Goal: Information Seeking & Learning: Understand process/instructions

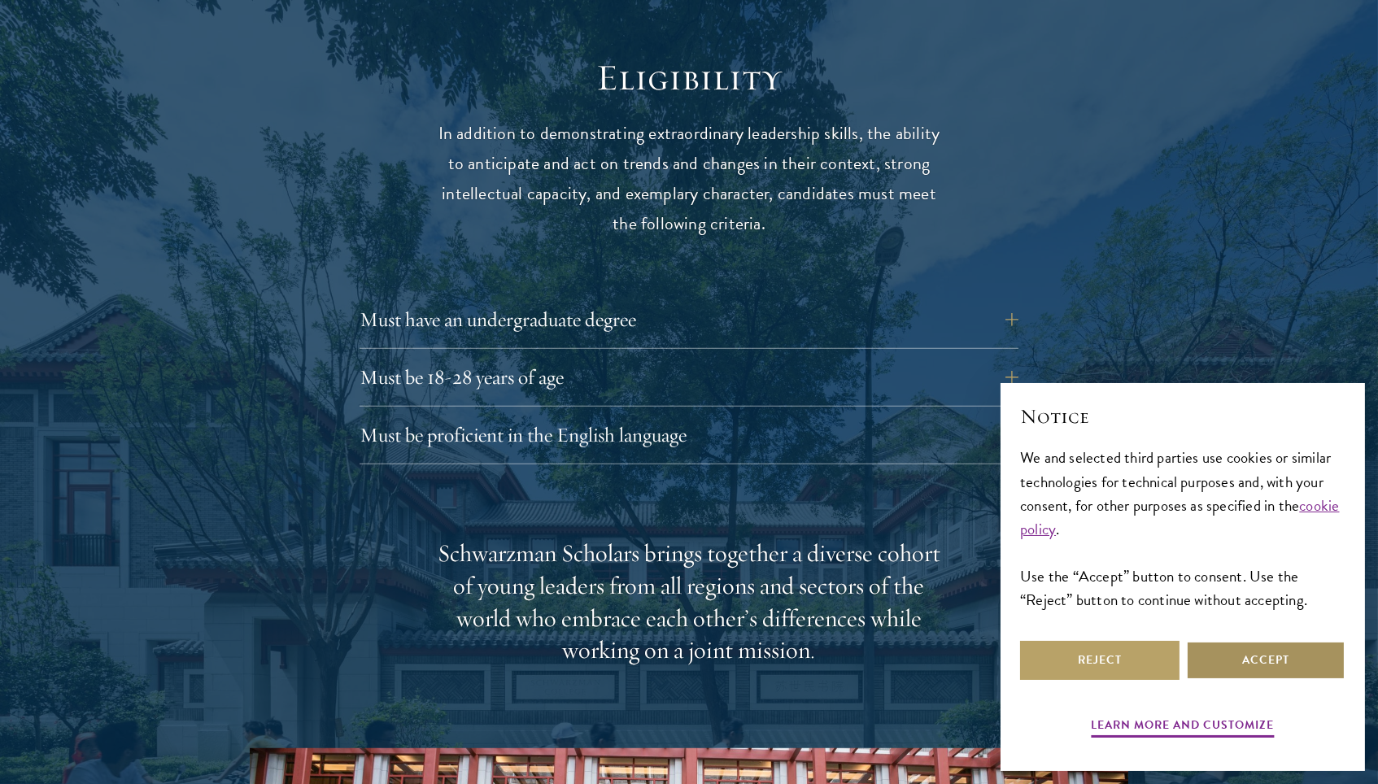
scroll to position [2118, 0]
click at [1142, 659] on button "Reject" at bounding box center [1099, 660] width 159 height 39
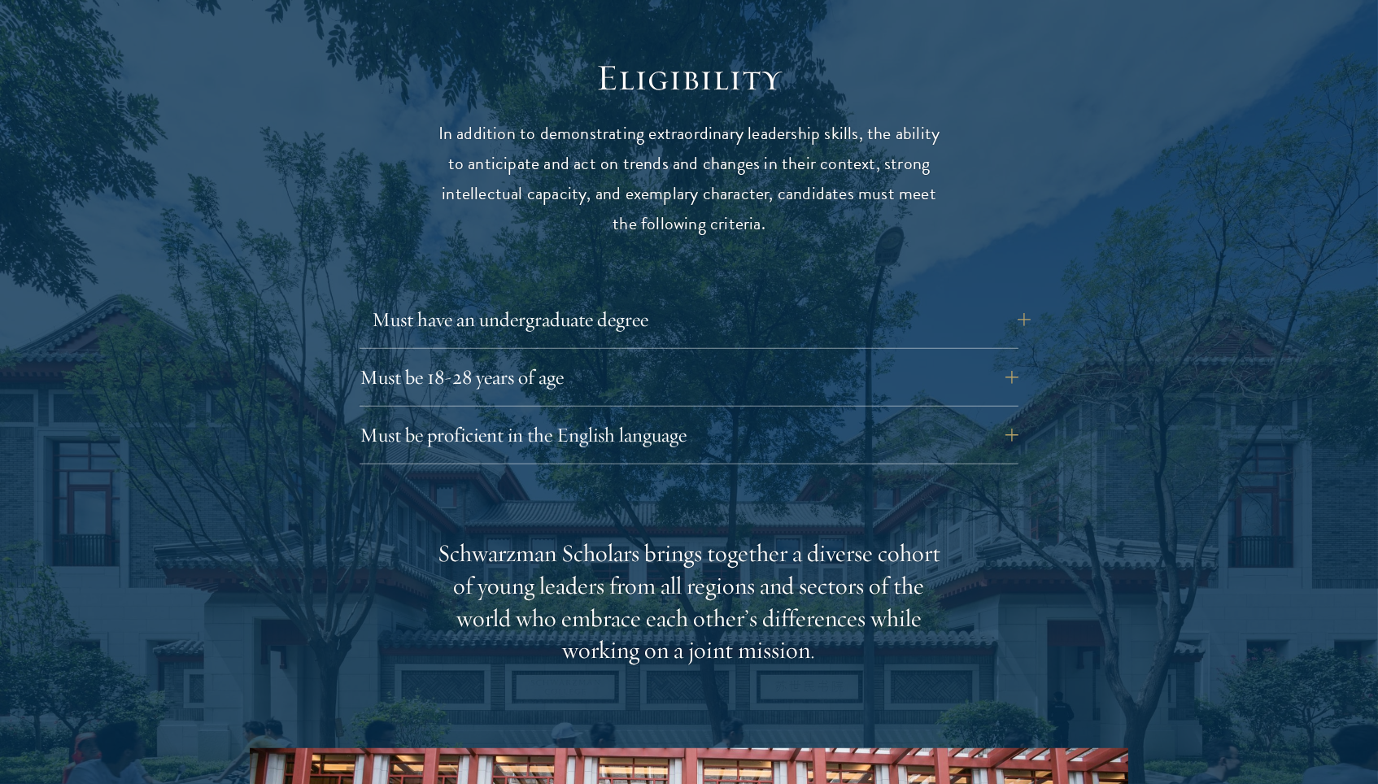
click at [782, 300] on button "Must have an undergraduate degree" at bounding box center [701, 319] width 659 height 39
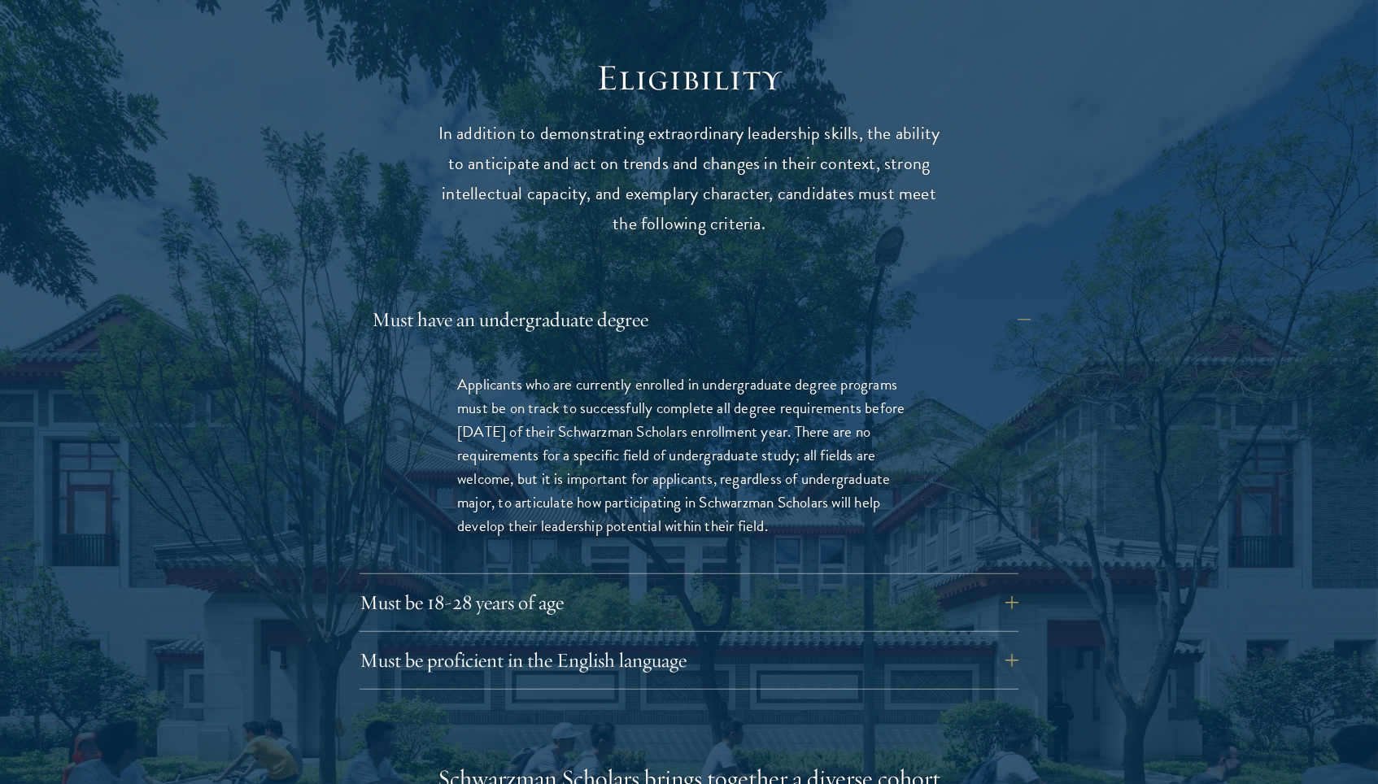
click at [782, 300] on button "Must have an undergraduate degree" at bounding box center [701, 319] width 659 height 39
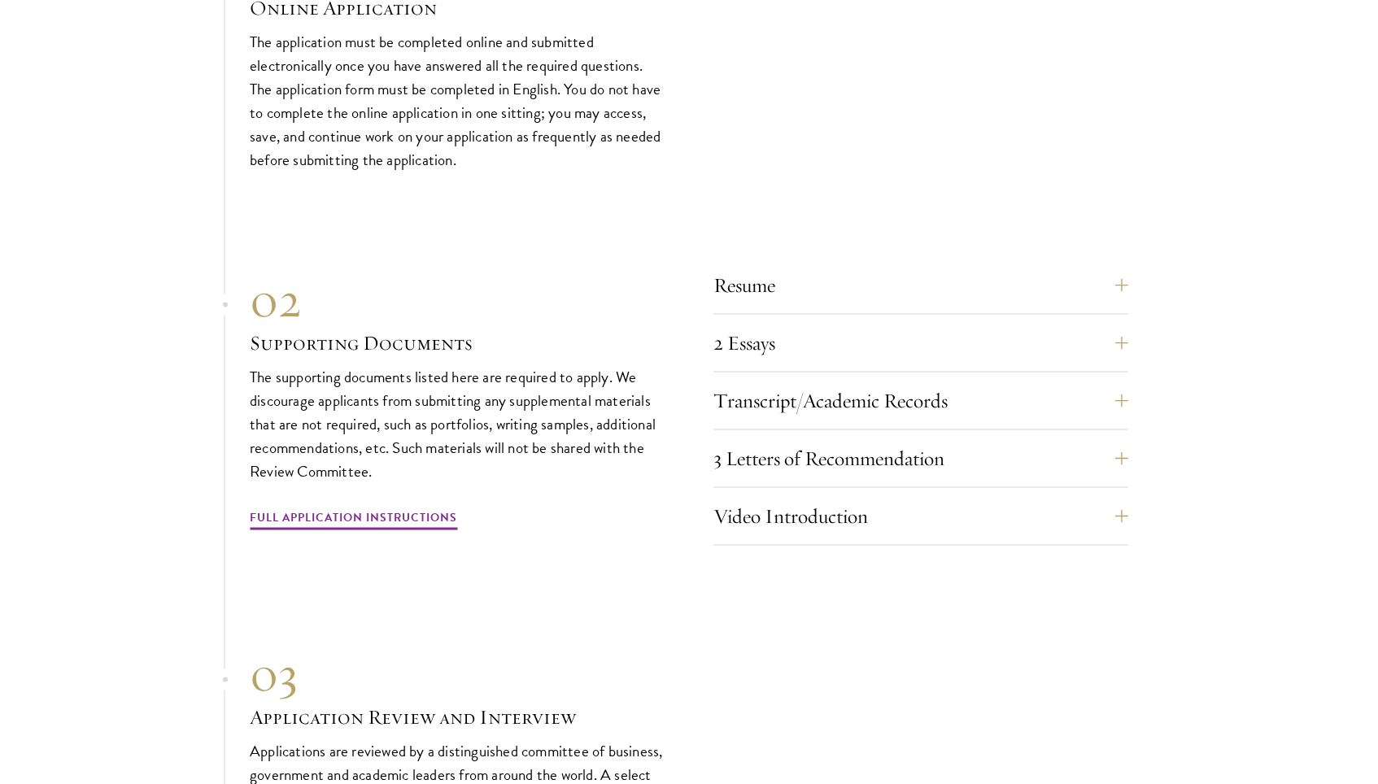
scroll to position [4955, 0]
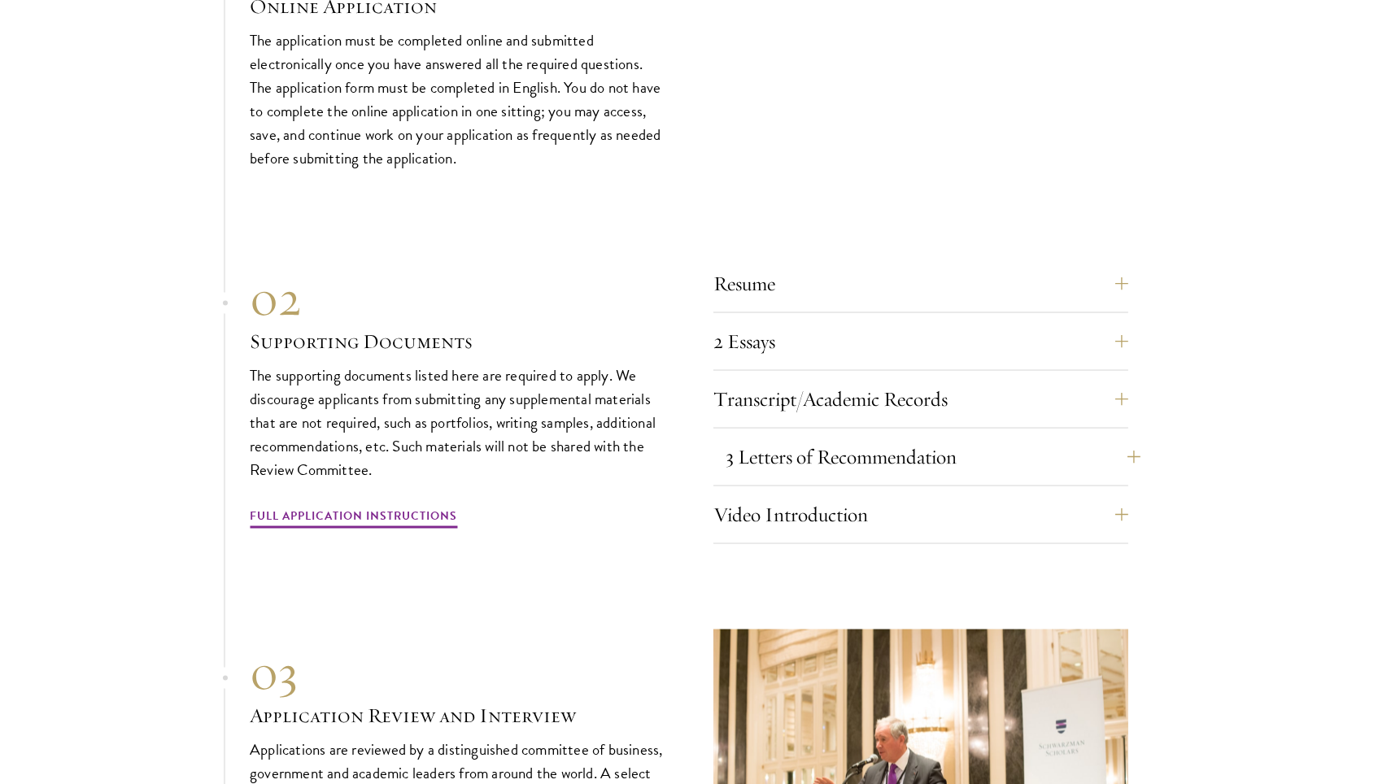
click at [1089, 438] on button "3 Letters of Recommendation" at bounding box center [933, 457] width 415 height 39
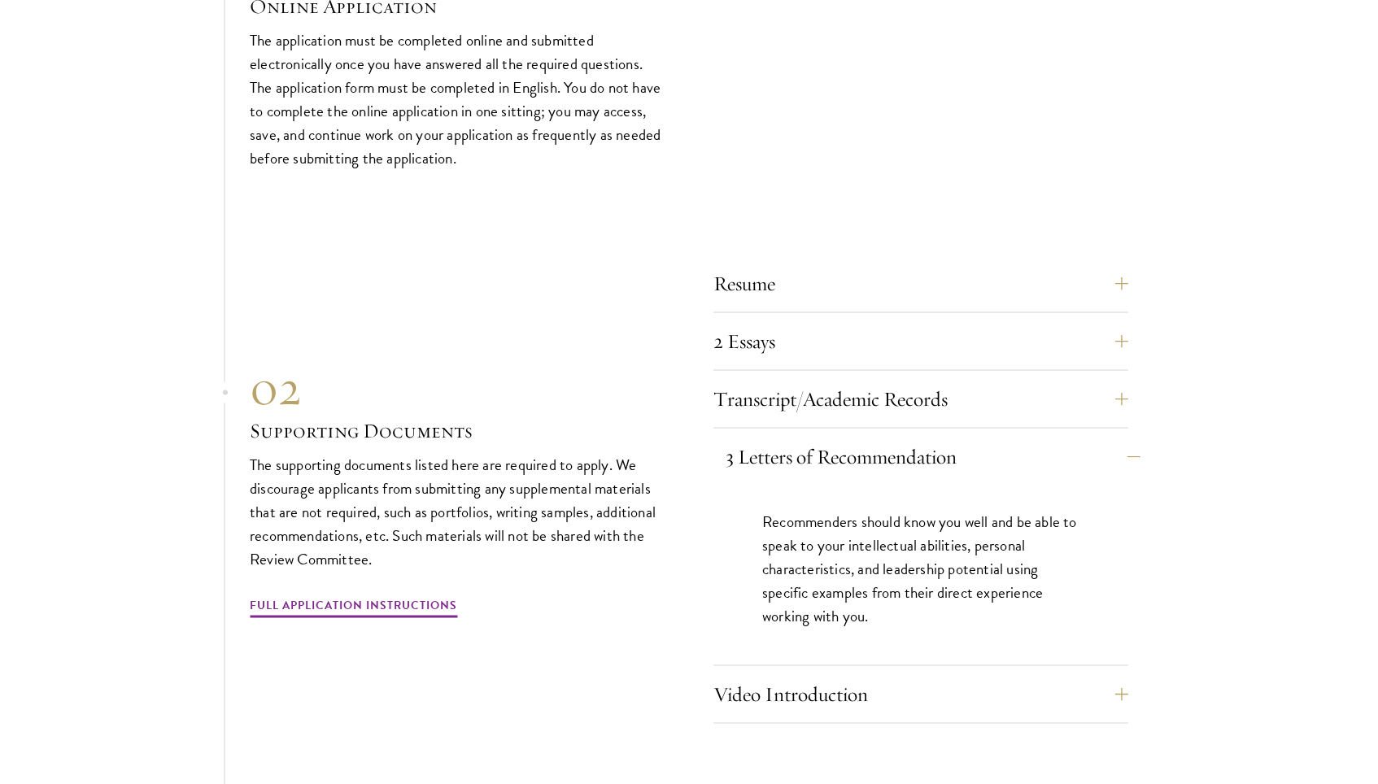
click at [1086, 438] on button "3 Letters of Recommendation" at bounding box center [933, 457] width 415 height 39
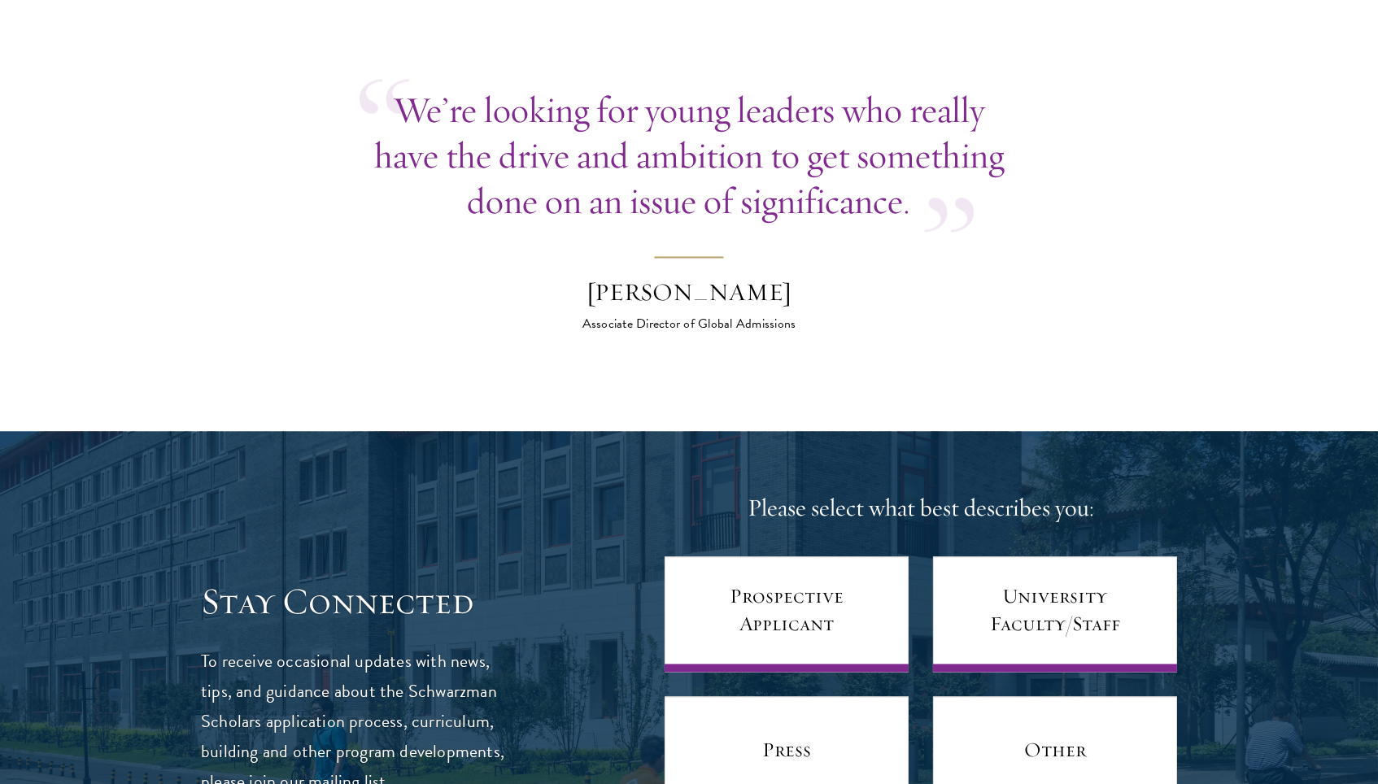
scroll to position [6162, 0]
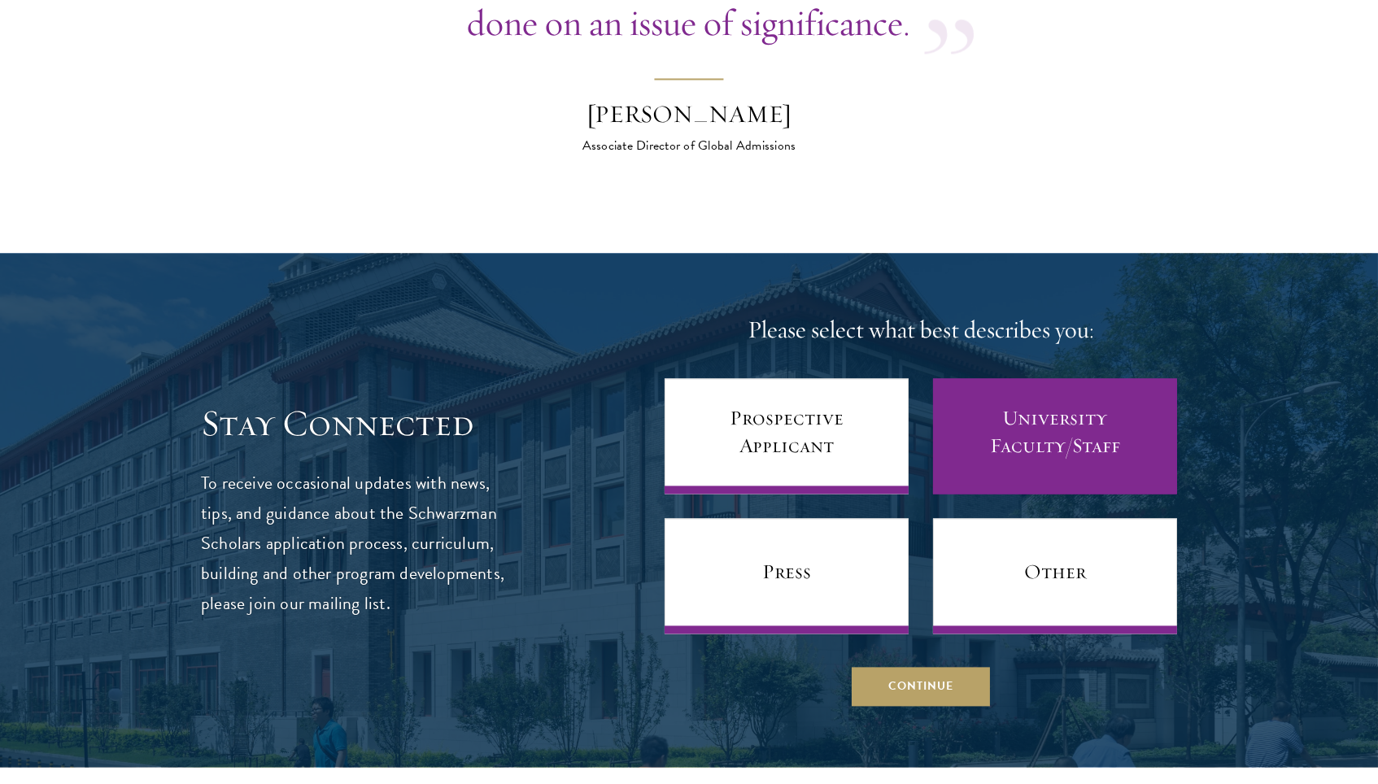
click at [1032, 406] on link "University Faculty/Staff" at bounding box center [1055, 436] width 244 height 116
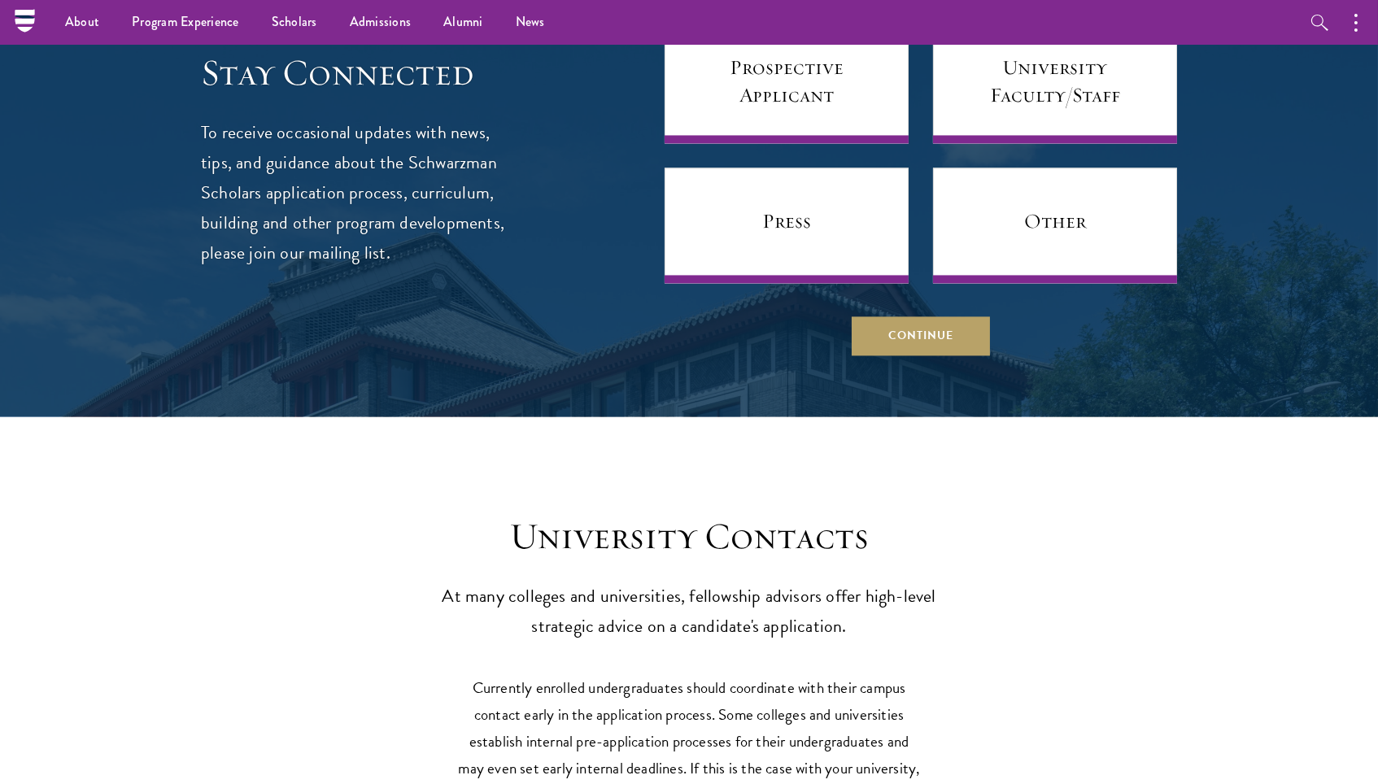
scroll to position [6354, 0]
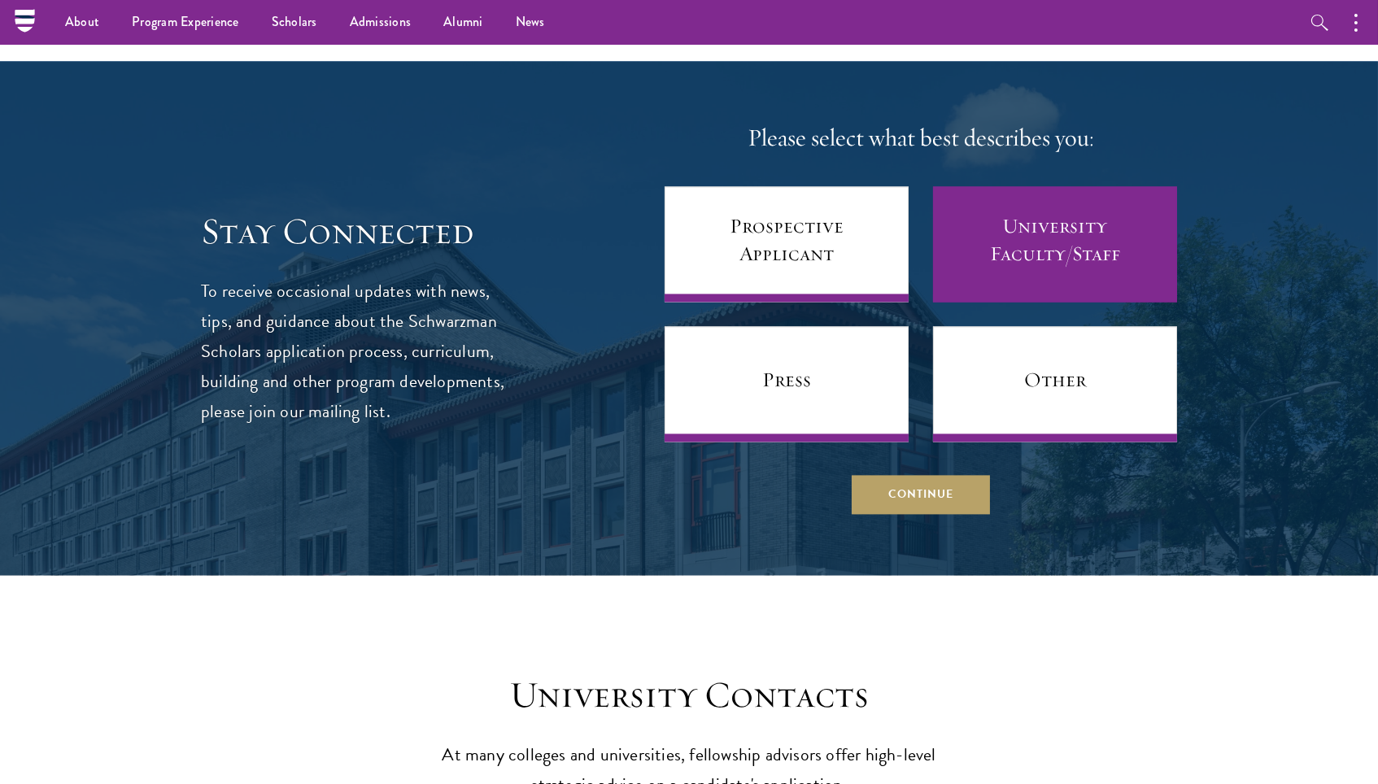
click at [1035, 216] on link "University Faculty/Staff" at bounding box center [1055, 244] width 244 height 116
click at [1038, 204] on link "University Faculty/Staff" at bounding box center [1055, 244] width 244 height 116
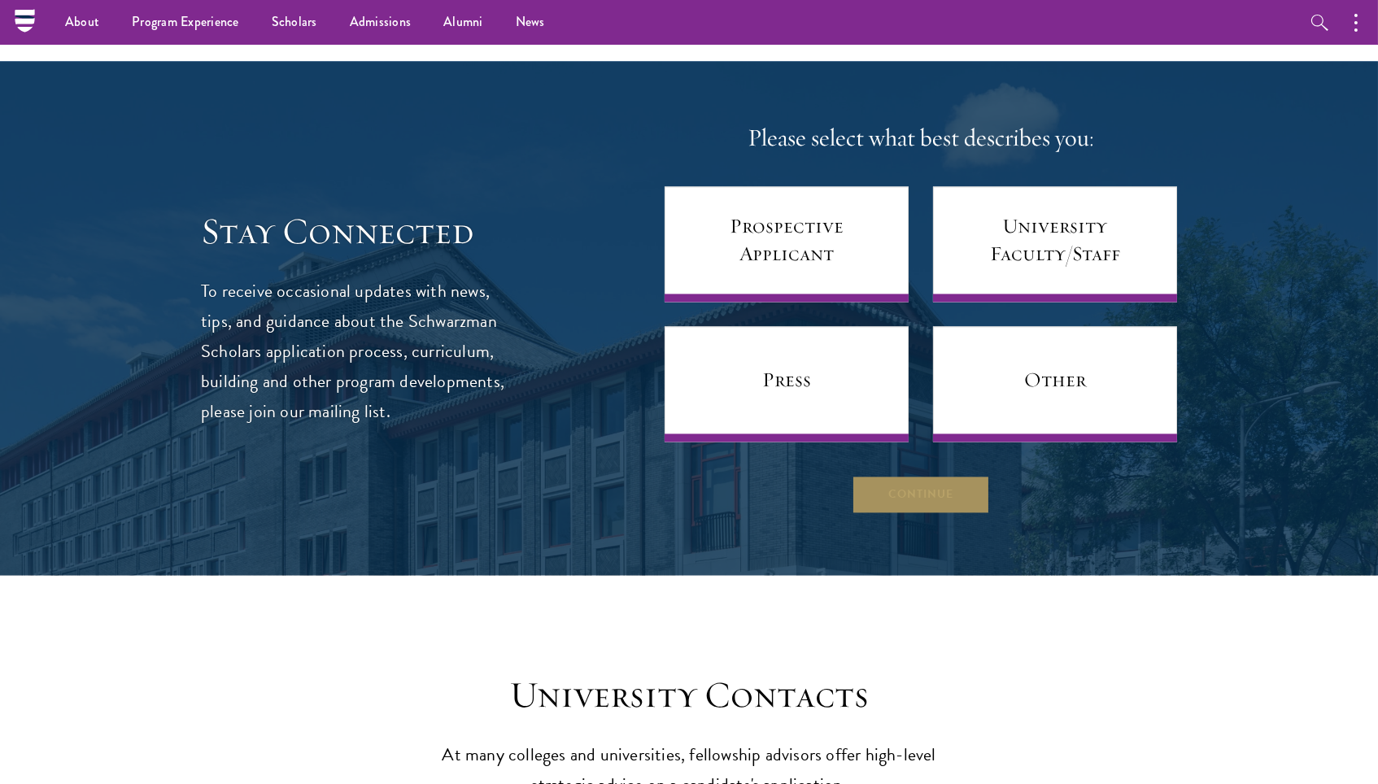
click at [928, 474] on button "Continue" at bounding box center [921, 493] width 138 height 39
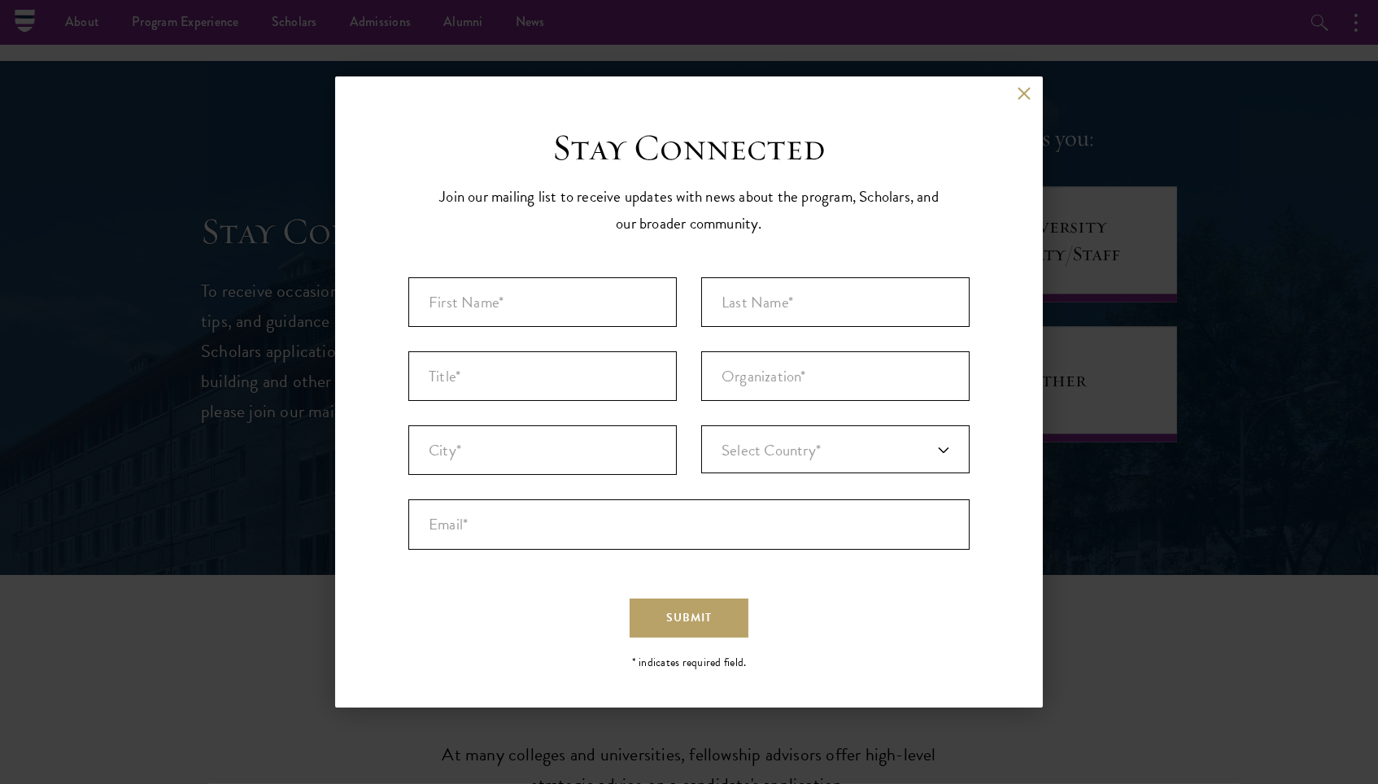
click at [1017, 97] on button at bounding box center [1024, 93] width 14 height 14
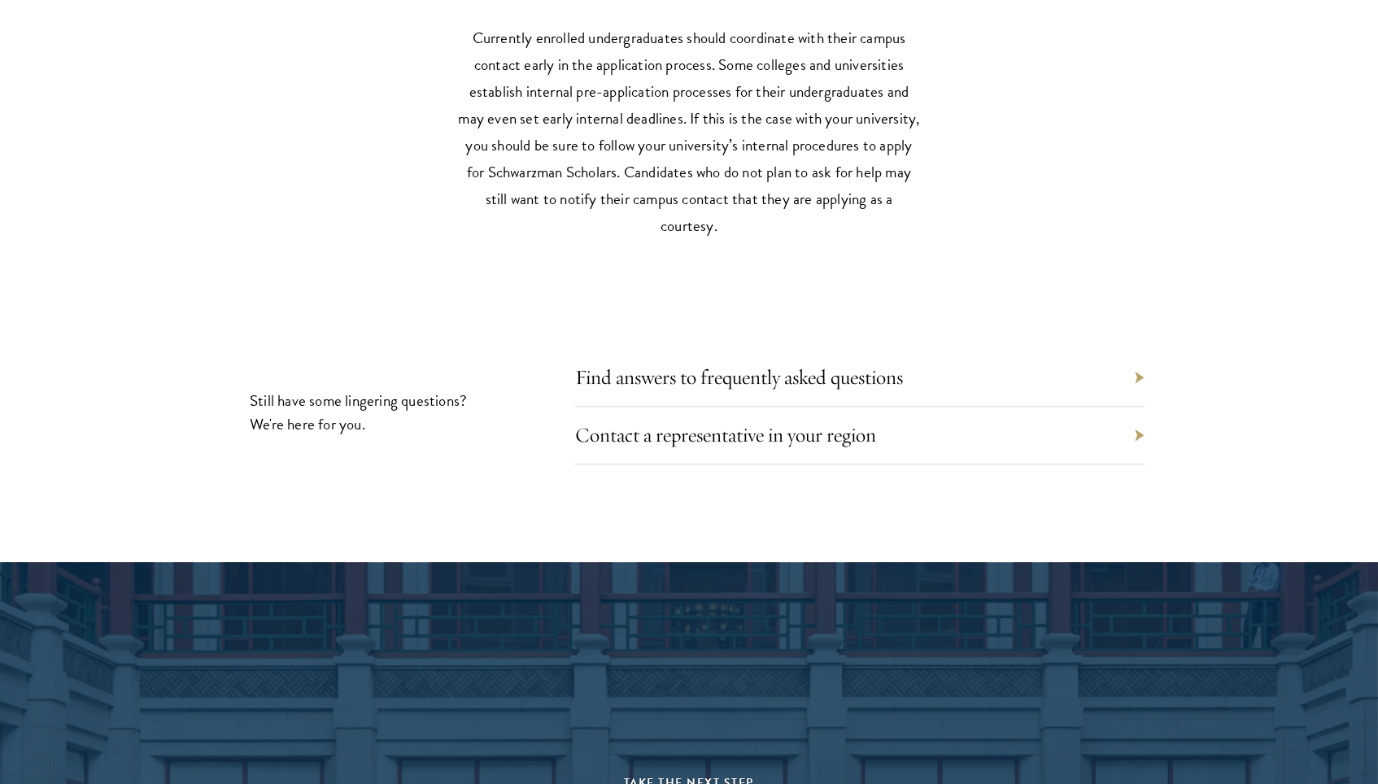
scroll to position [7185, 0]
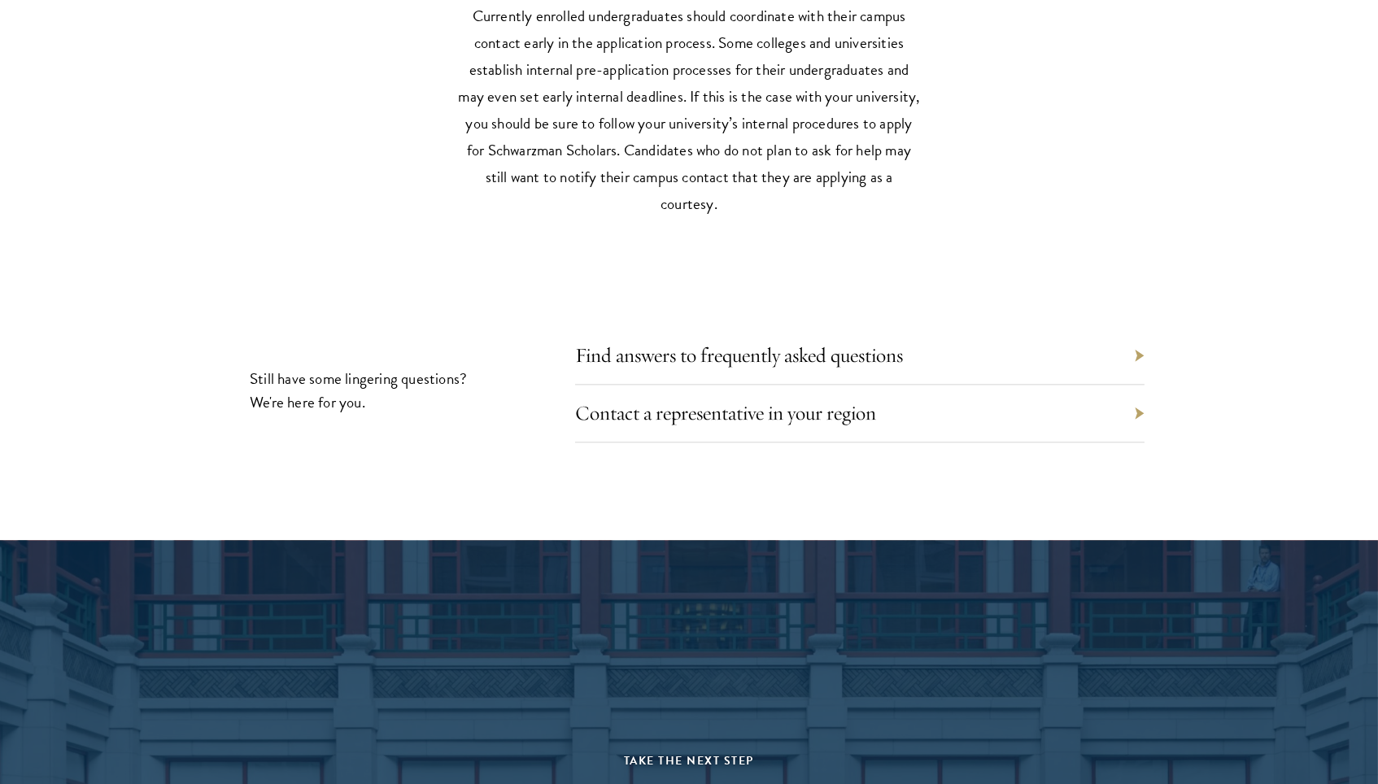
click at [826, 327] on div "Find answers to frequently asked questions" at bounding box center [860, 356] width 570 height 58
click at [829, 343] on link "Find answers to frequently asked questions" at bounding box center [751, 355] width 328 height 25
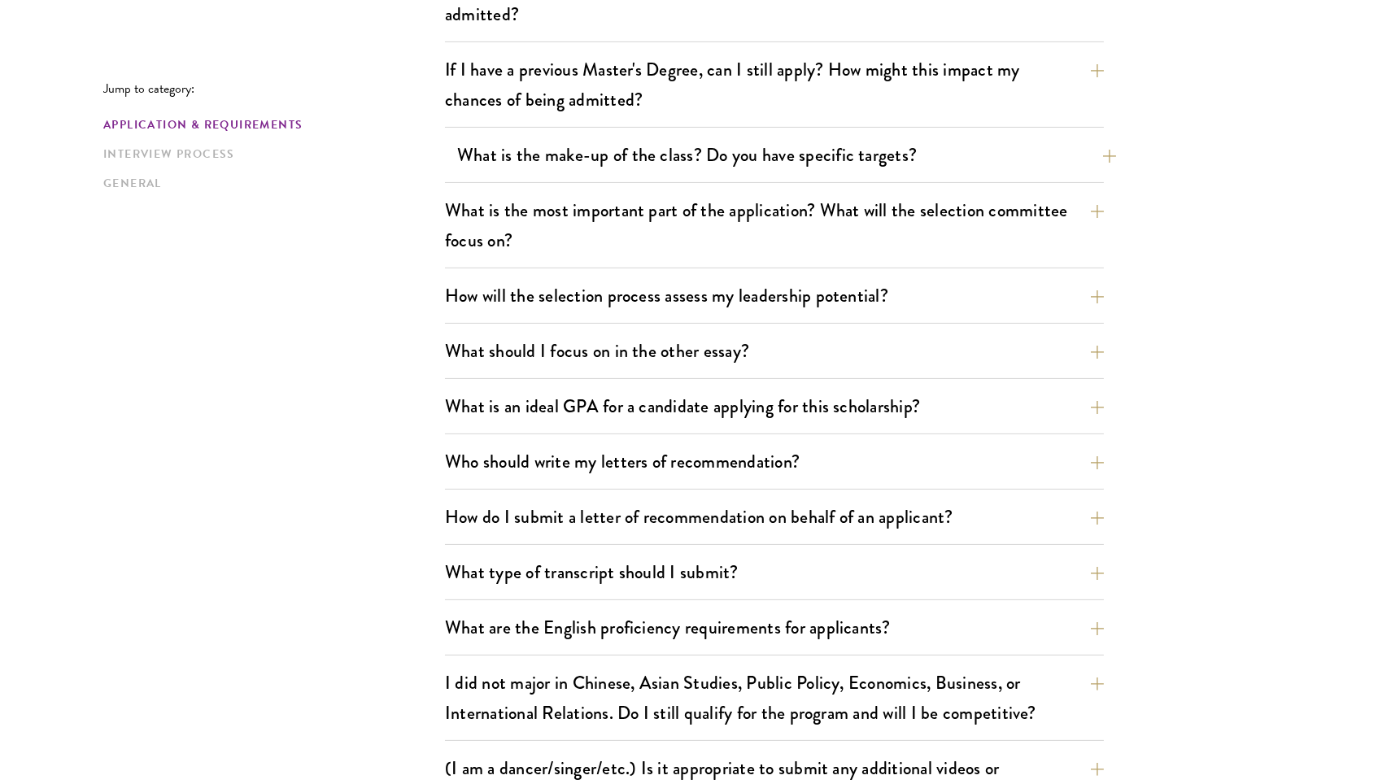
scroll to position [1038, 0]
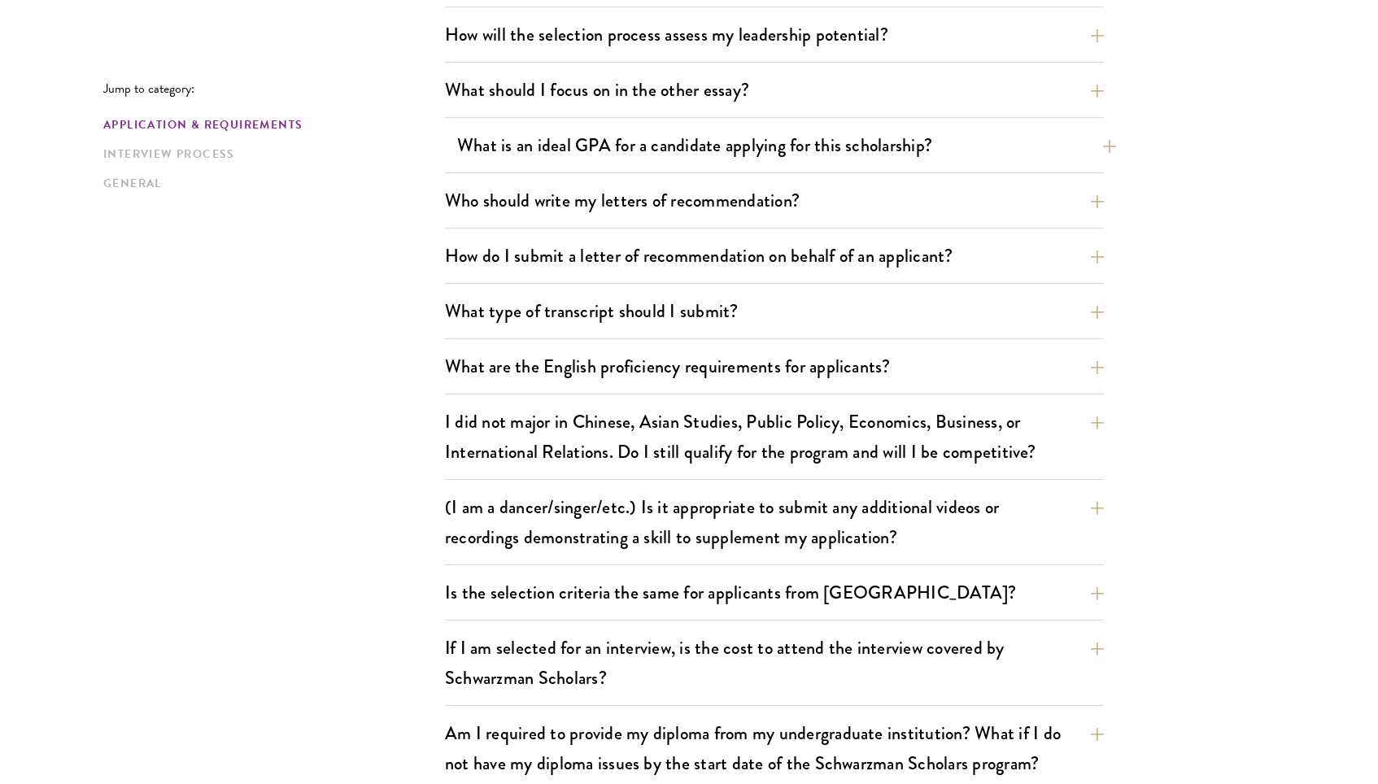
click at [785, 139] on button "What is an ideal GPA for a candidate applying for this scholarship?" at bounding box center [786, 145] width 659 height 37
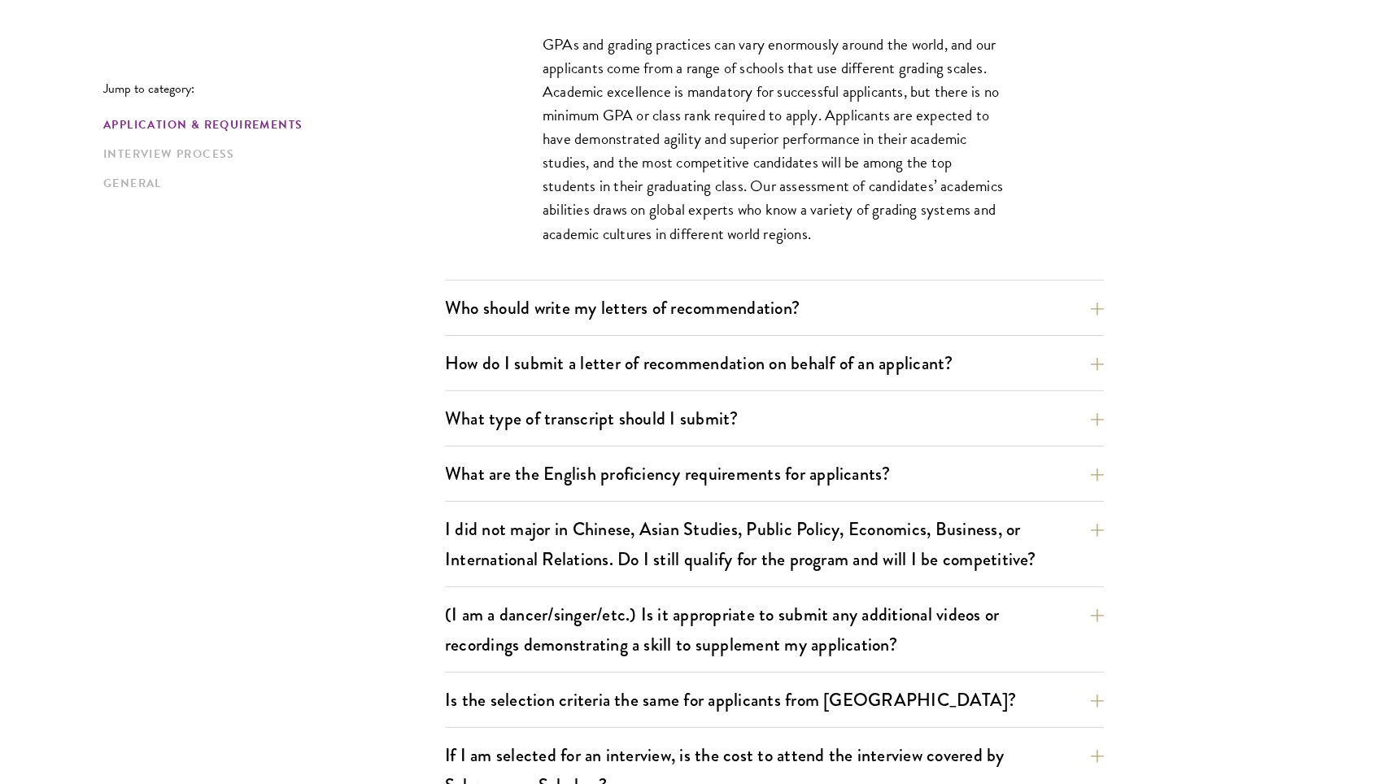
scroll to position [1211, 0]
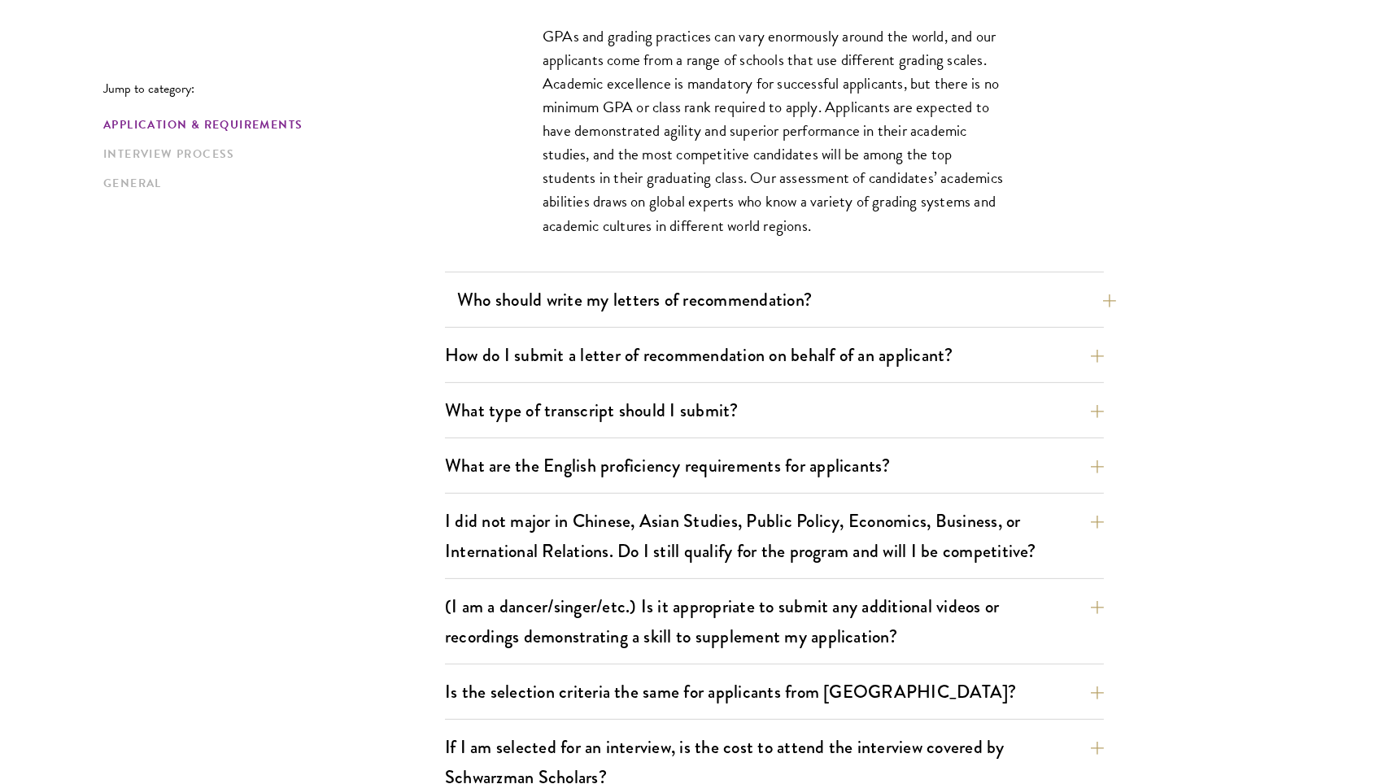
click at [692, 289] on button "Who should write my letters of recommendation?" at bounding box center [786, 300] width 659 height 37
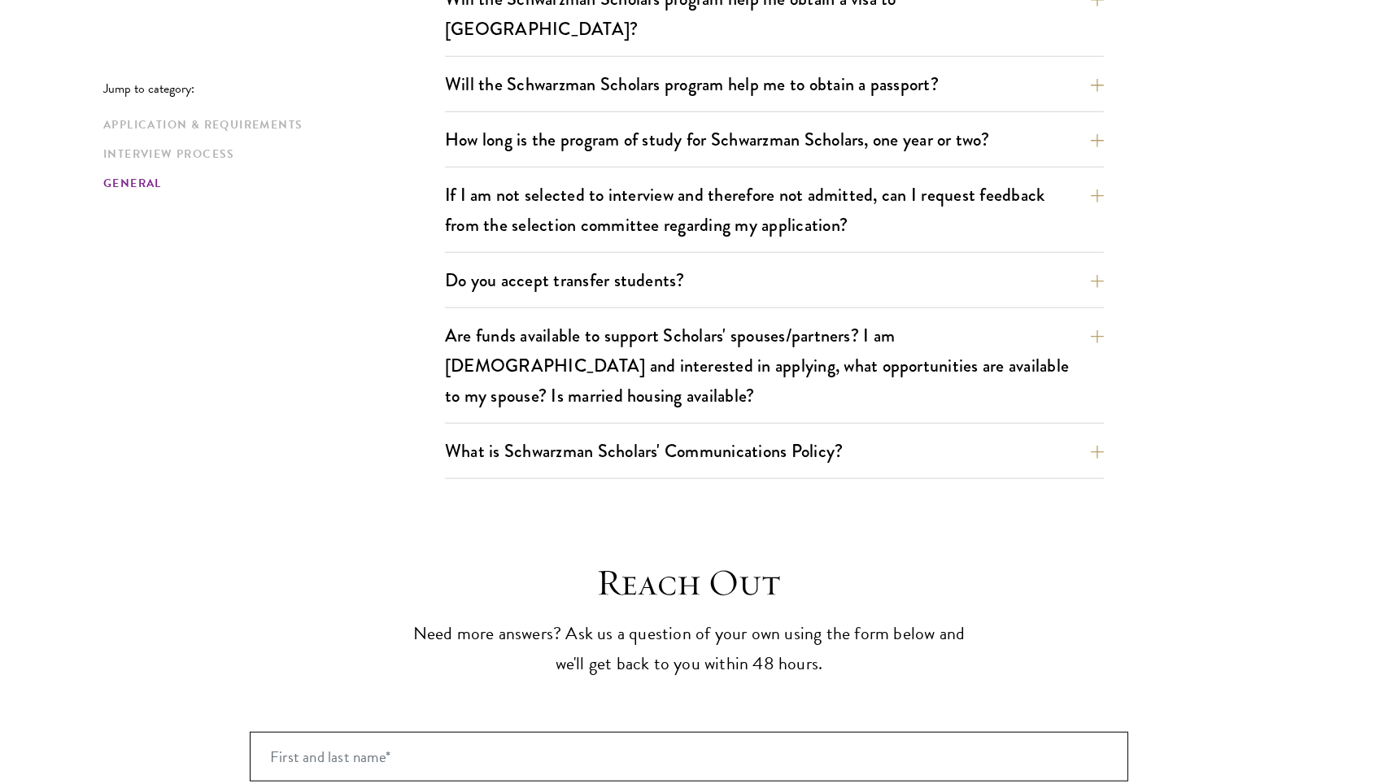
scroll to position [3377, 0]
